Goal: Find specific page/section

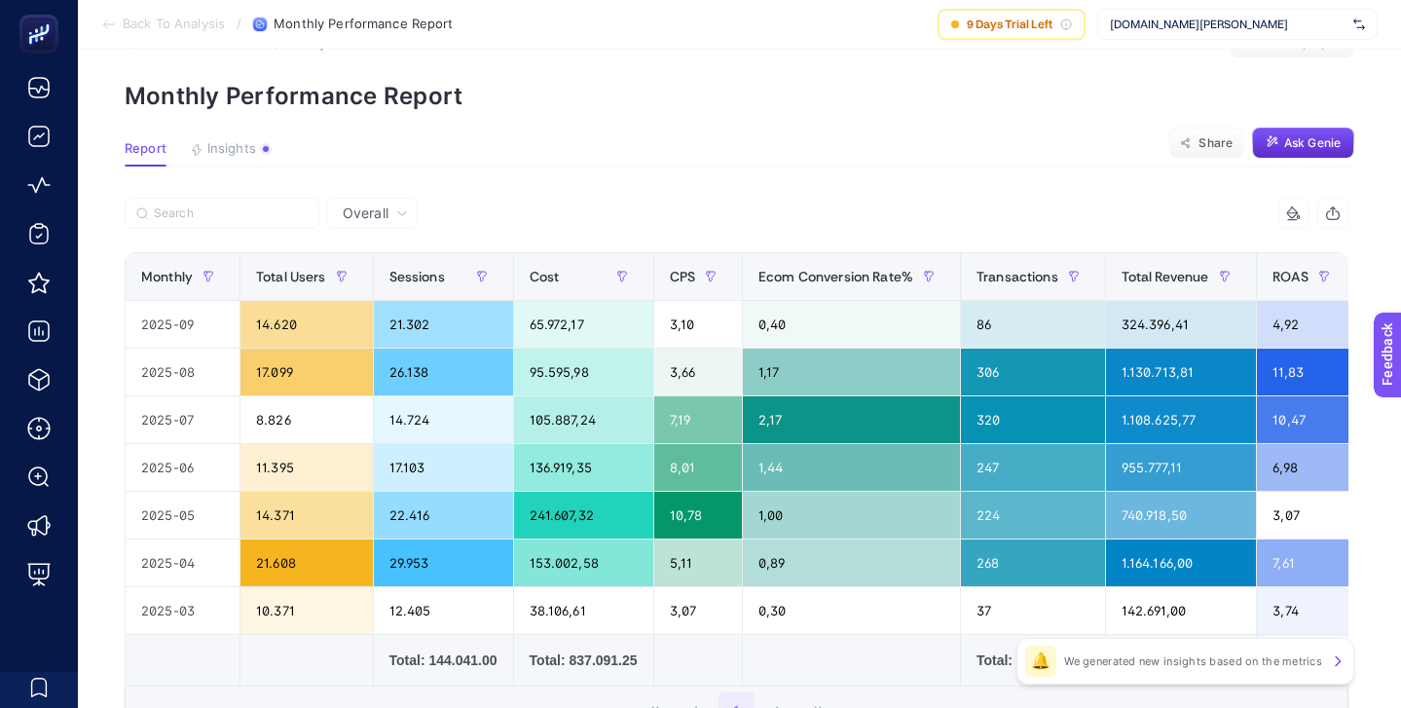
scroll to position [73, 0]
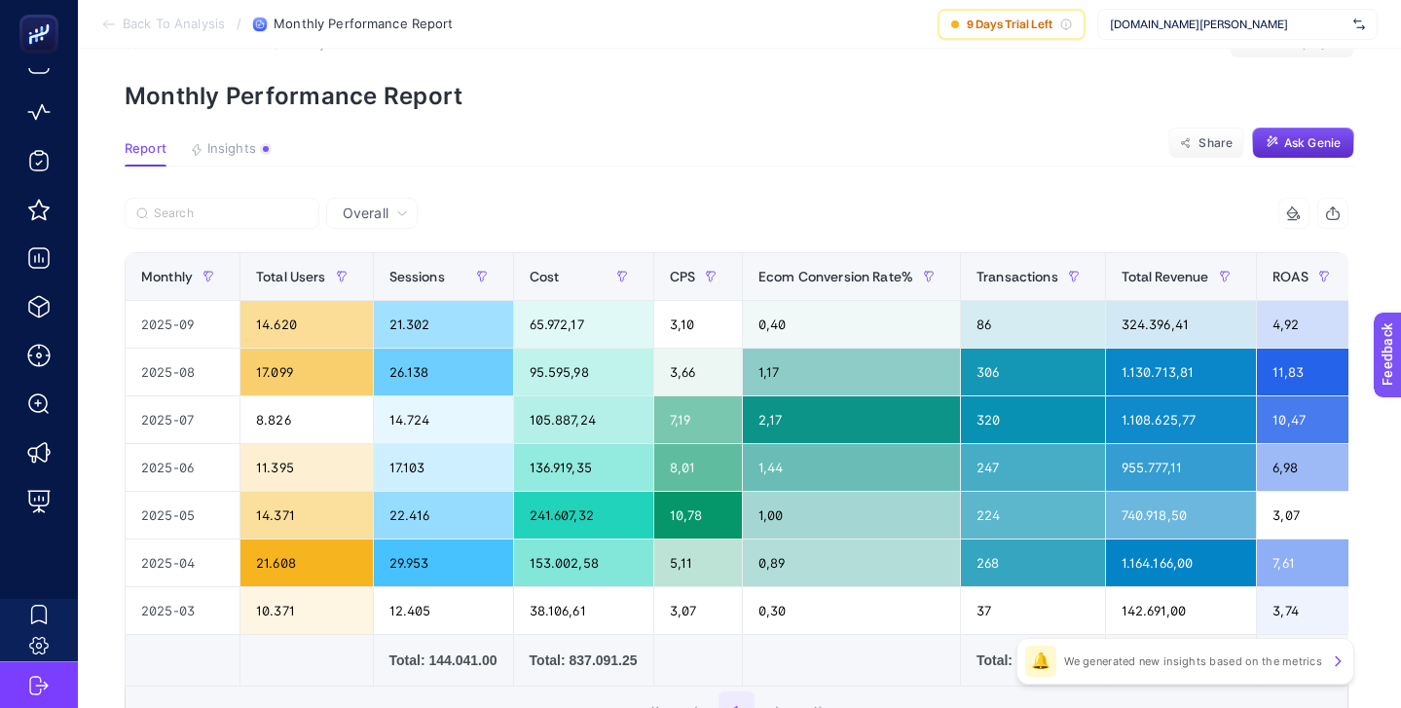
click at [1169, 18] on span "[DOMAIN_NAME][PERSON_NAME]" at bounding box center [1228, 25] width 236 height 16
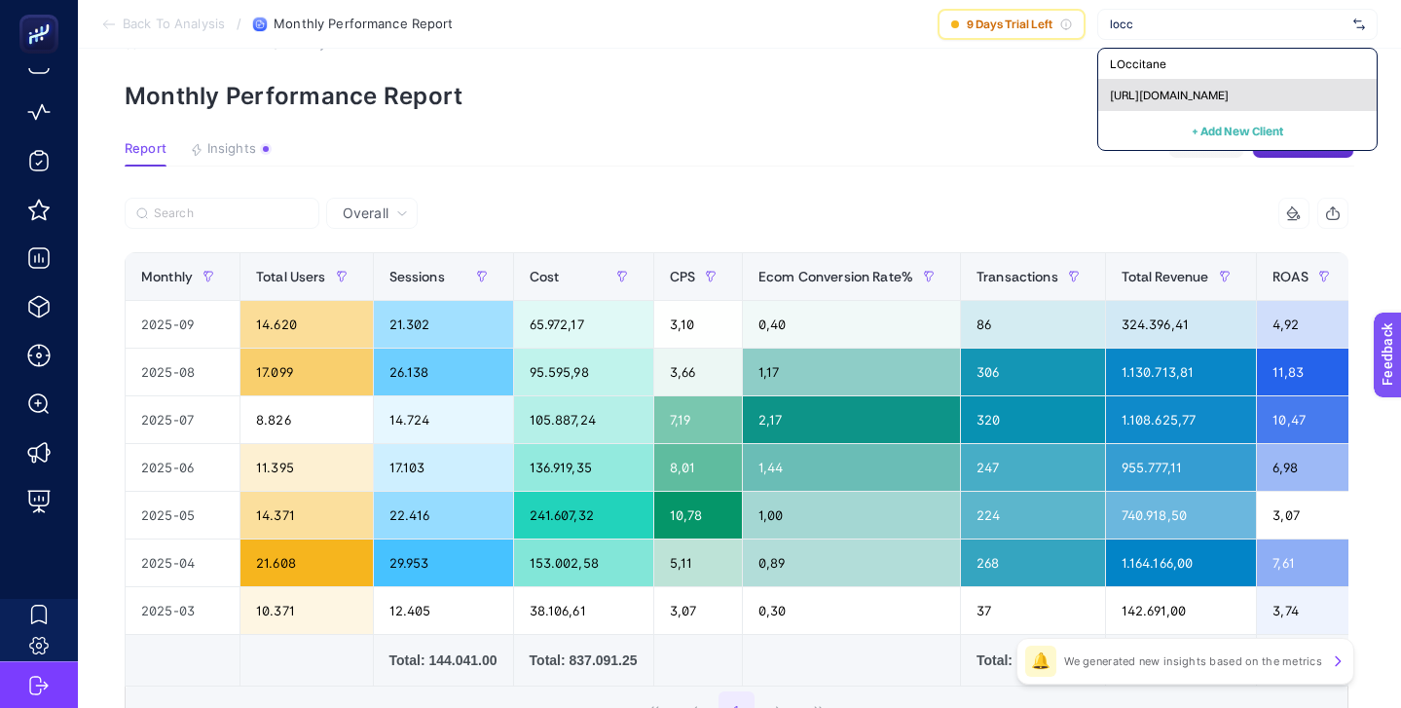
type input "locc"
click at [1182, 93] on span "[URL][DOMAIN_NAME]" at bounding box center [1169, 96] width 119 height 16
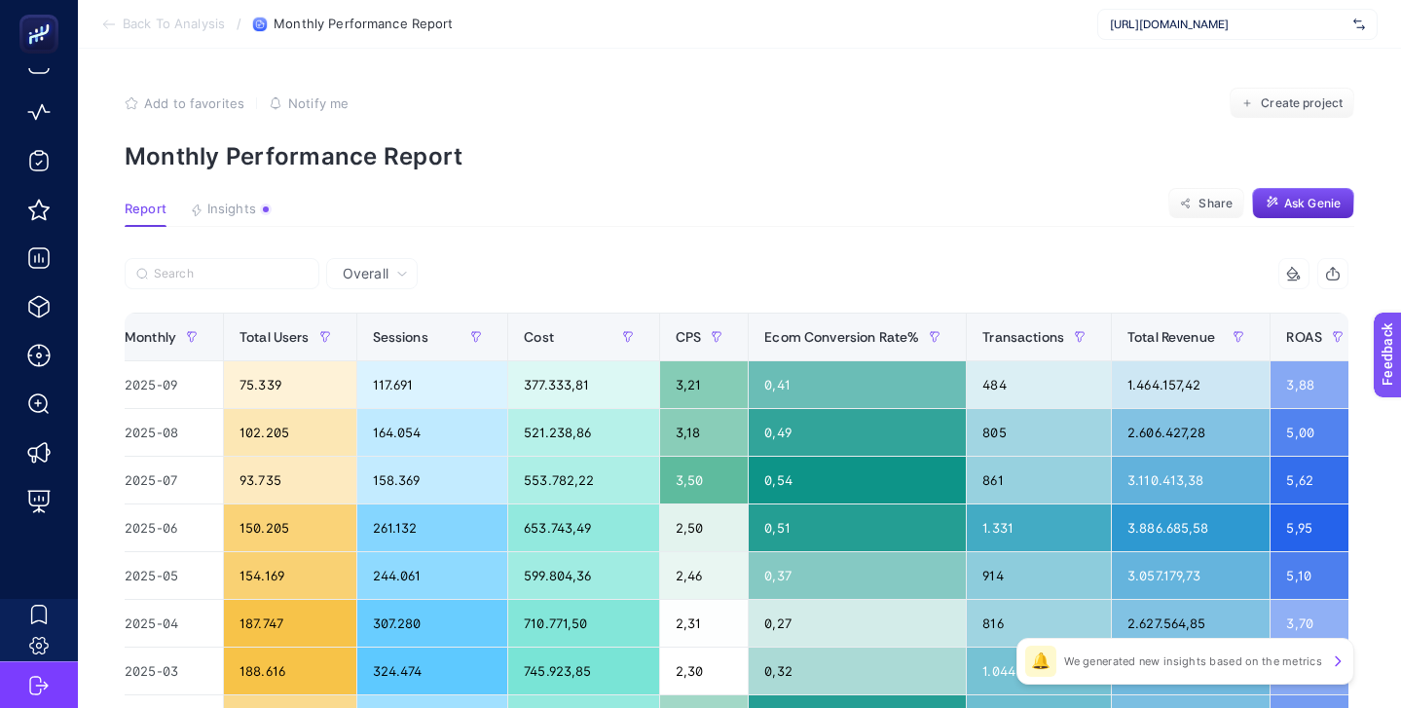
scroll to position [0, 0]
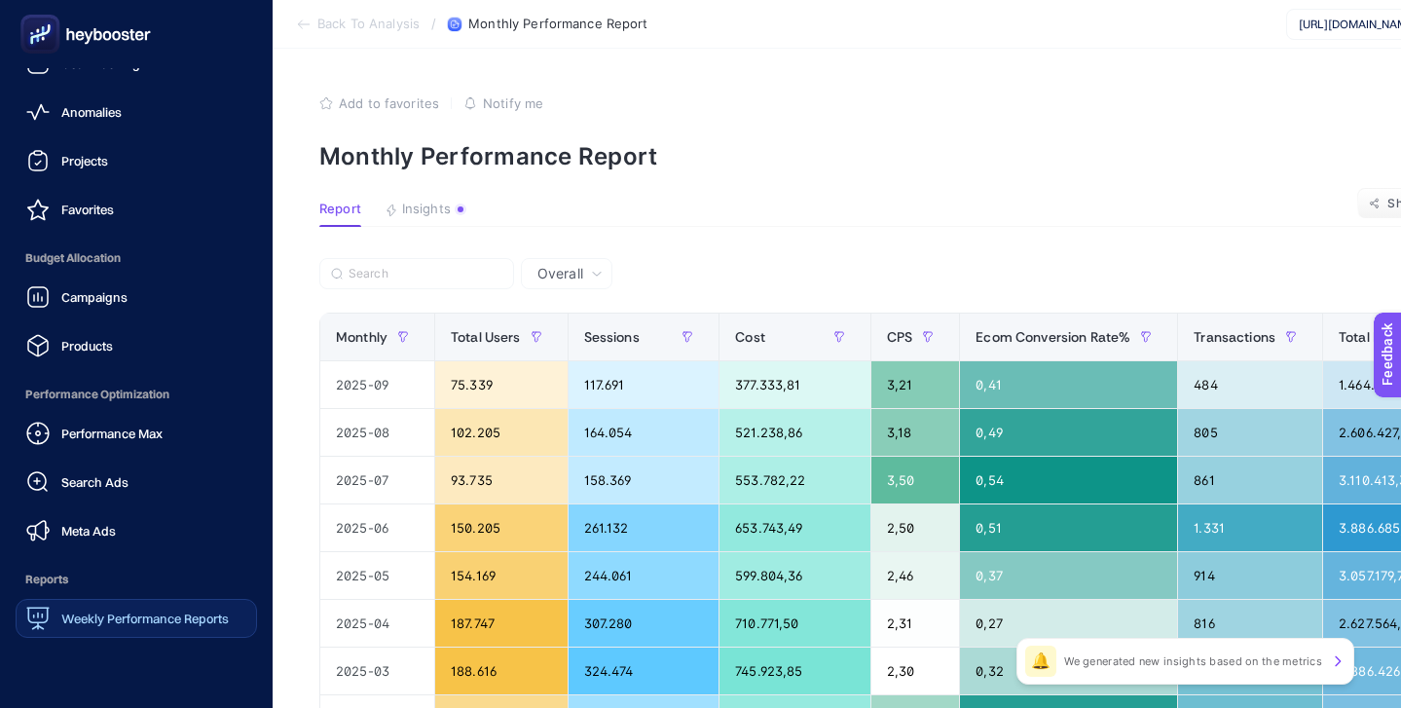
click at [126, 607] on div "Weekly Performance Reports" at bounding box center [127, 618] width 203 height 23
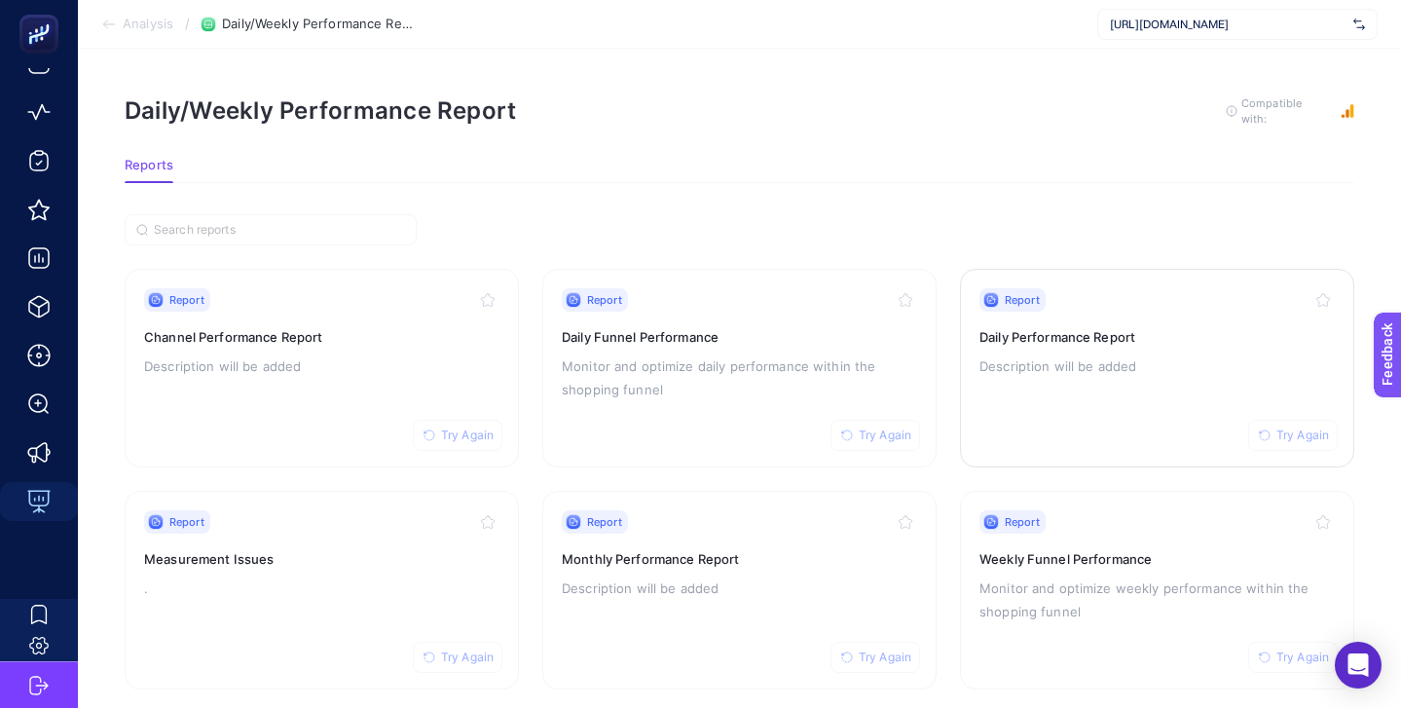
click at [1146, 327] on h3 "Daily Performance Report" at bounding box center [1156, 336] width 355 height 19
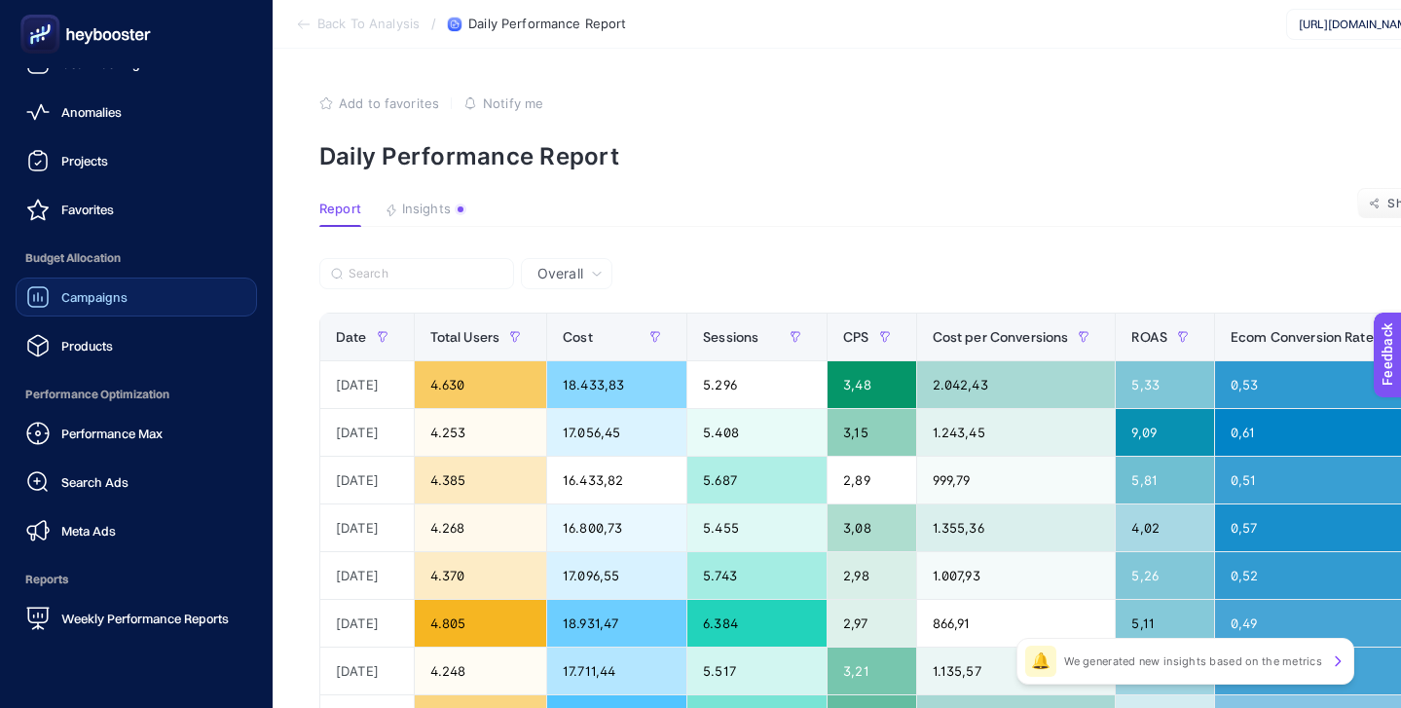
click at [111, 303] on span "Campaigns" at bounding box center [94, 297] width 66 height 16
